Goal: Information Seeking & Learning: Learn about a topic

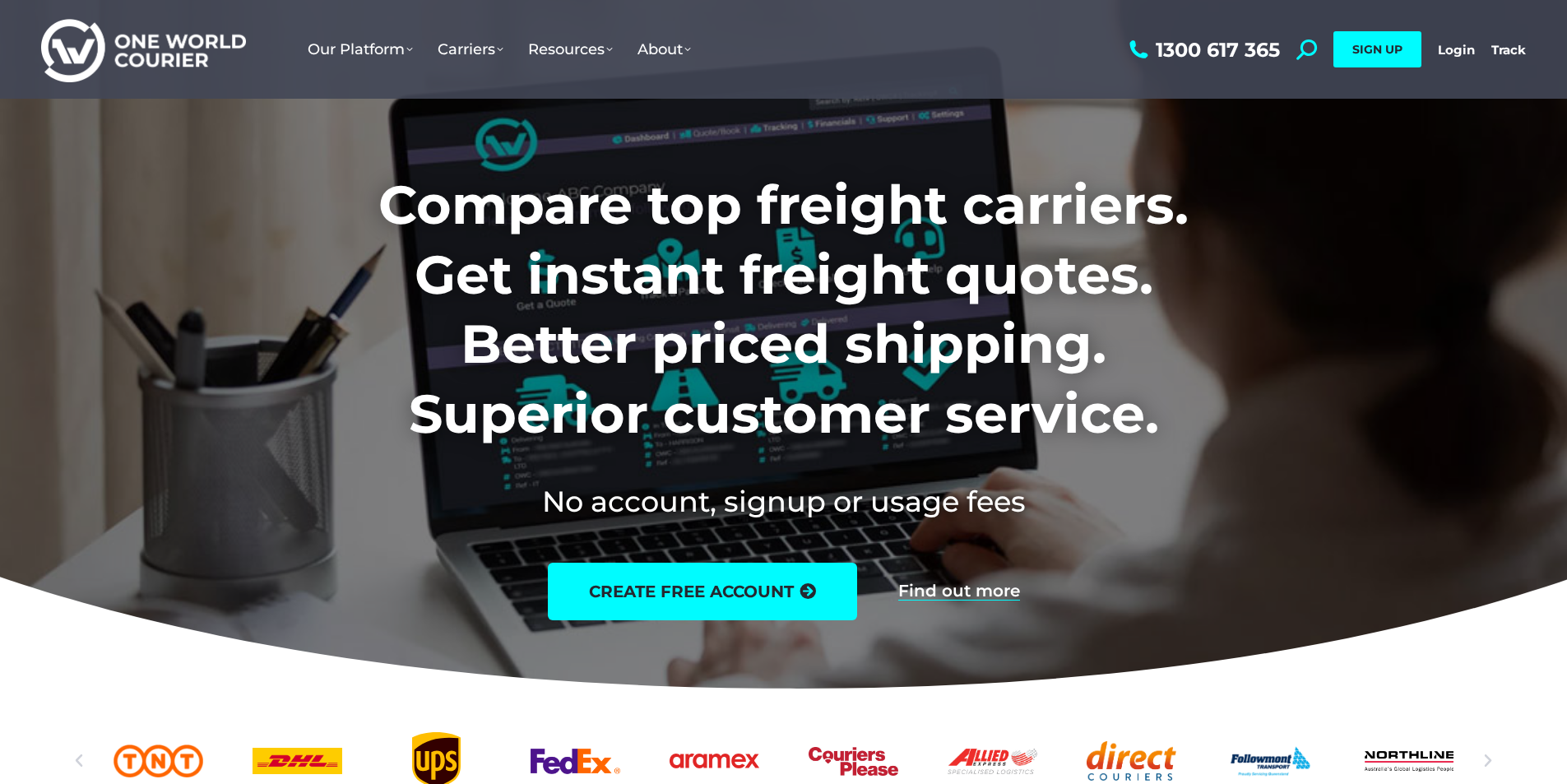
click at [1083, 8] on ul "Our Platform Why Use Us Our Software as a Service How Our Software Works Take a…" at bounding box center [710, 49] width 830 height 99
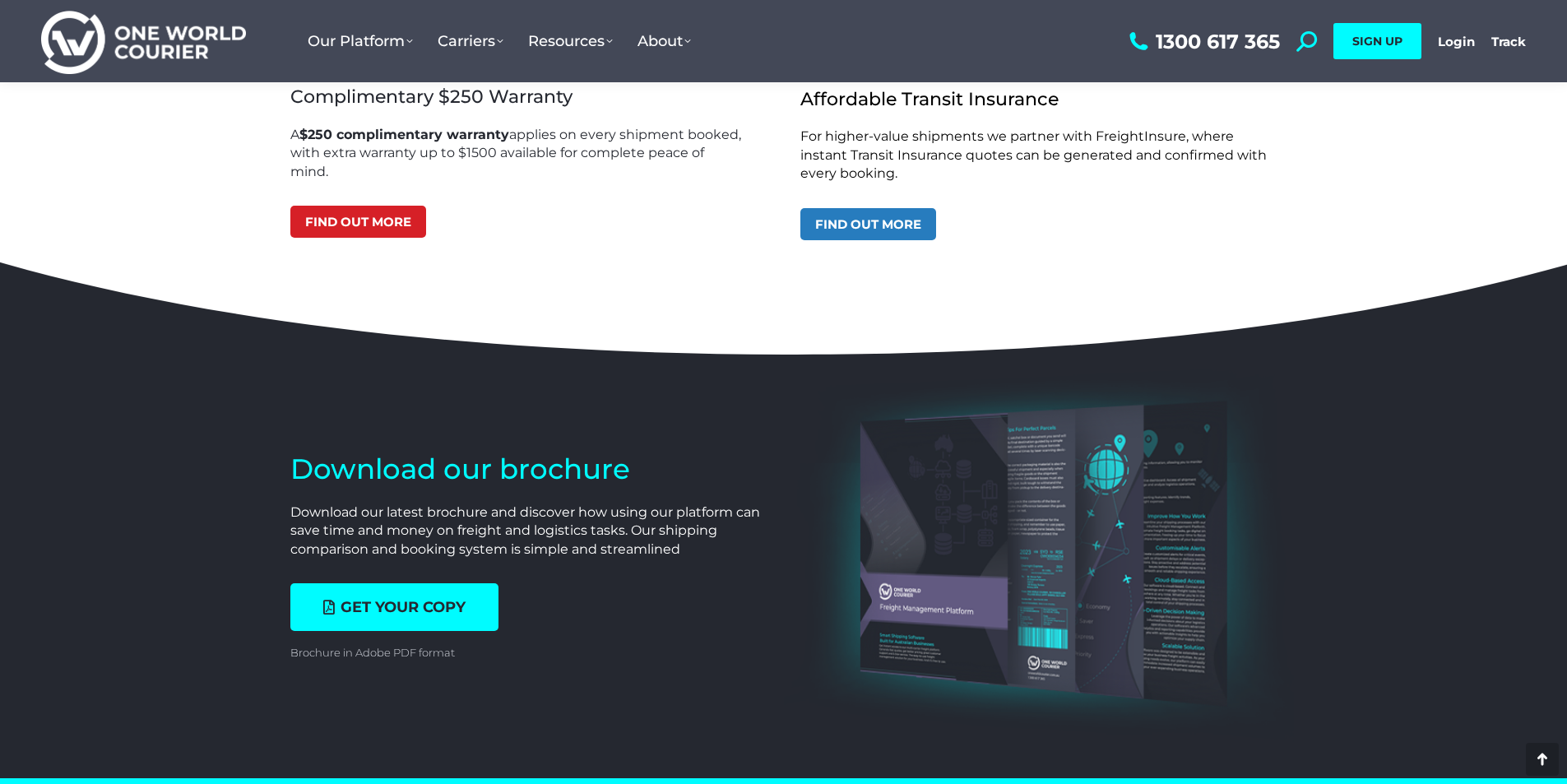
scroll to position [5592, 0]
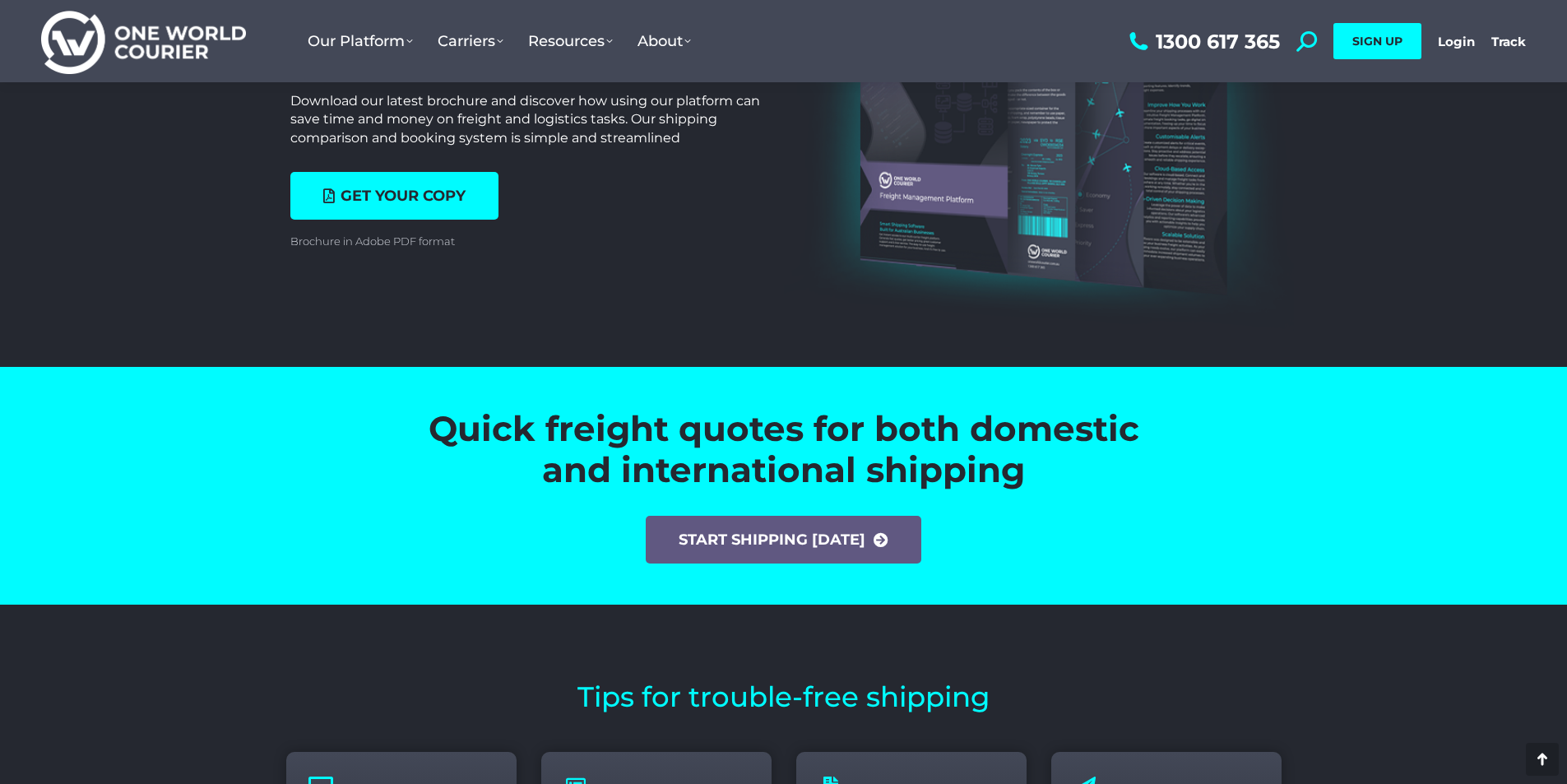
click at [781, 312] on section "Download our brochure Download our latest brochure and discover how using our p…" at bounding box center [784, 159] width 1567 height 414
click at [780, 305] on section "Download our brochure Download our latest brochure and discover how using our p…" at bounding box center [784, 159] width 1567 height 414
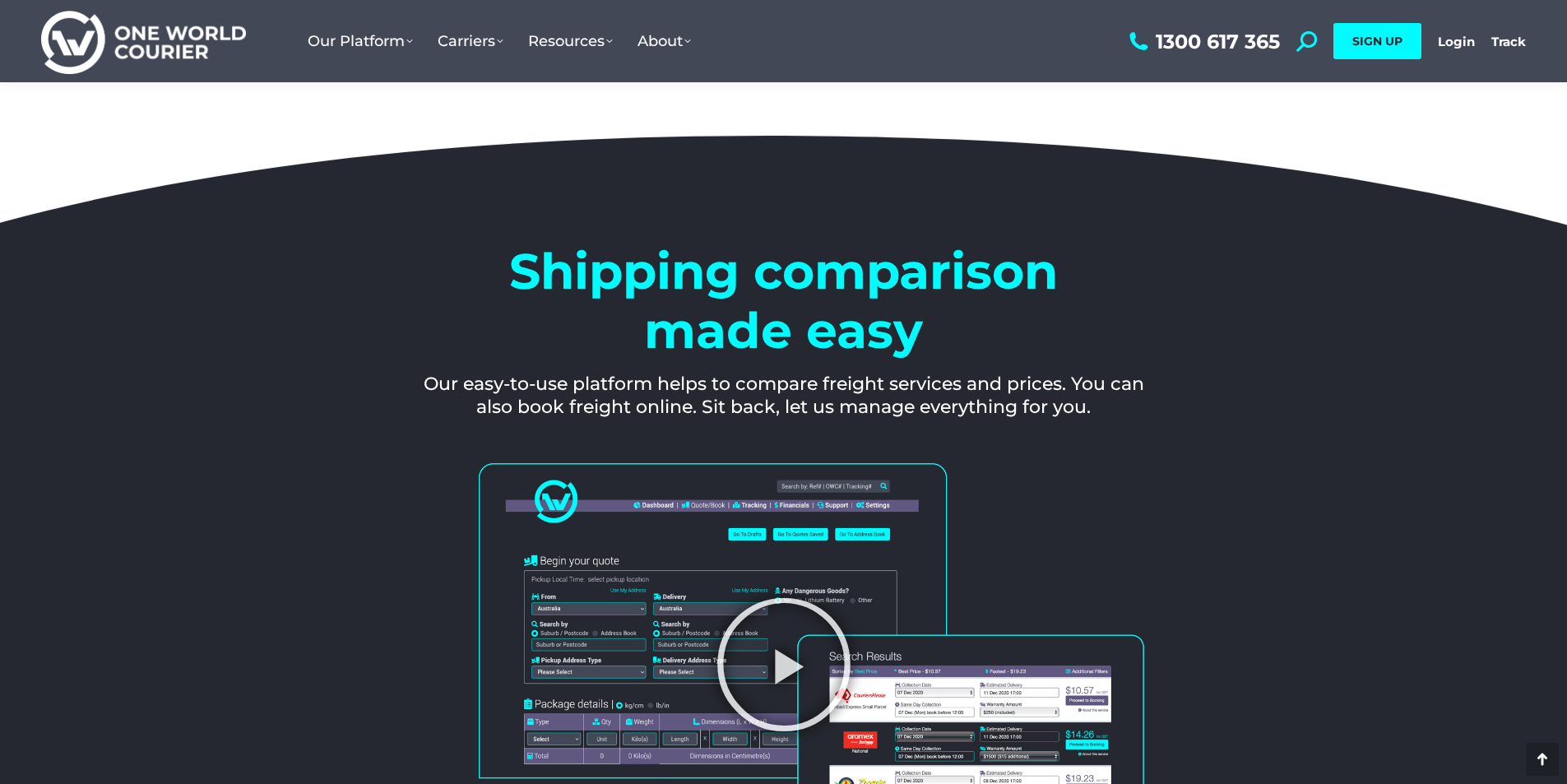
scroll to position [1891, 0]
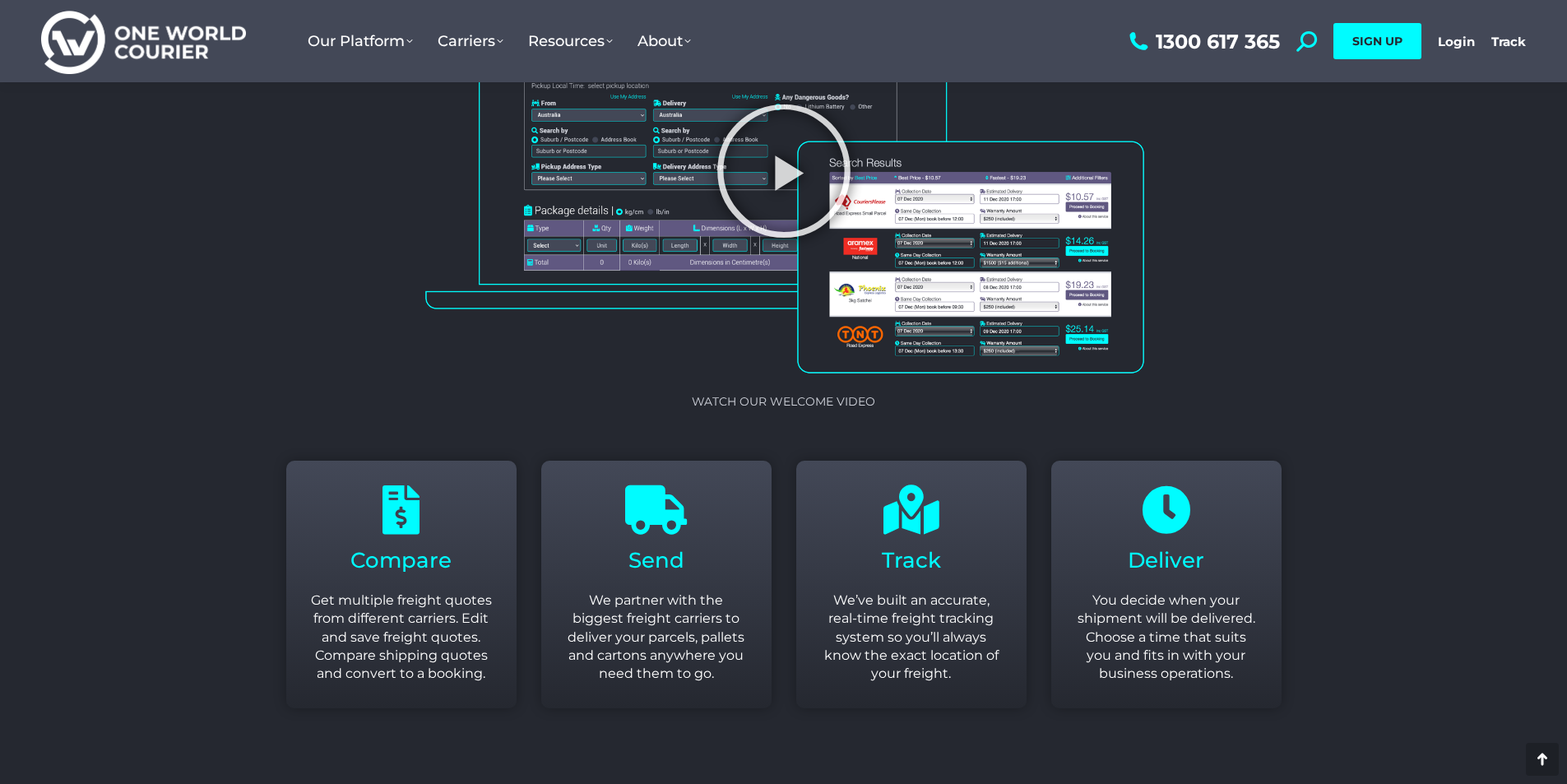
click at [129, 191] on section "Watch our Welcome video" at bounding box center [784, 203] width 1567 height 489
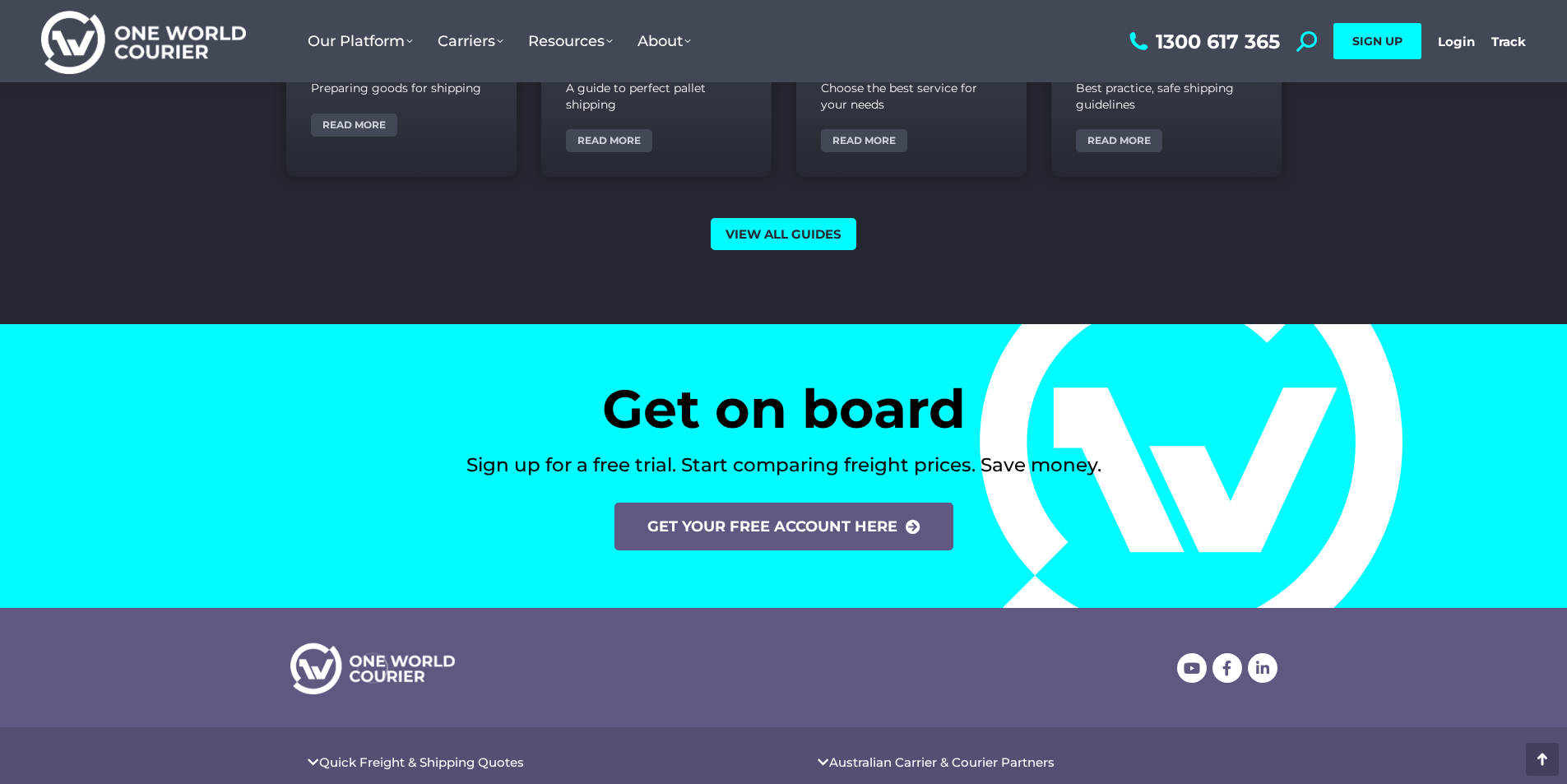
scroll to position [6785, 0]
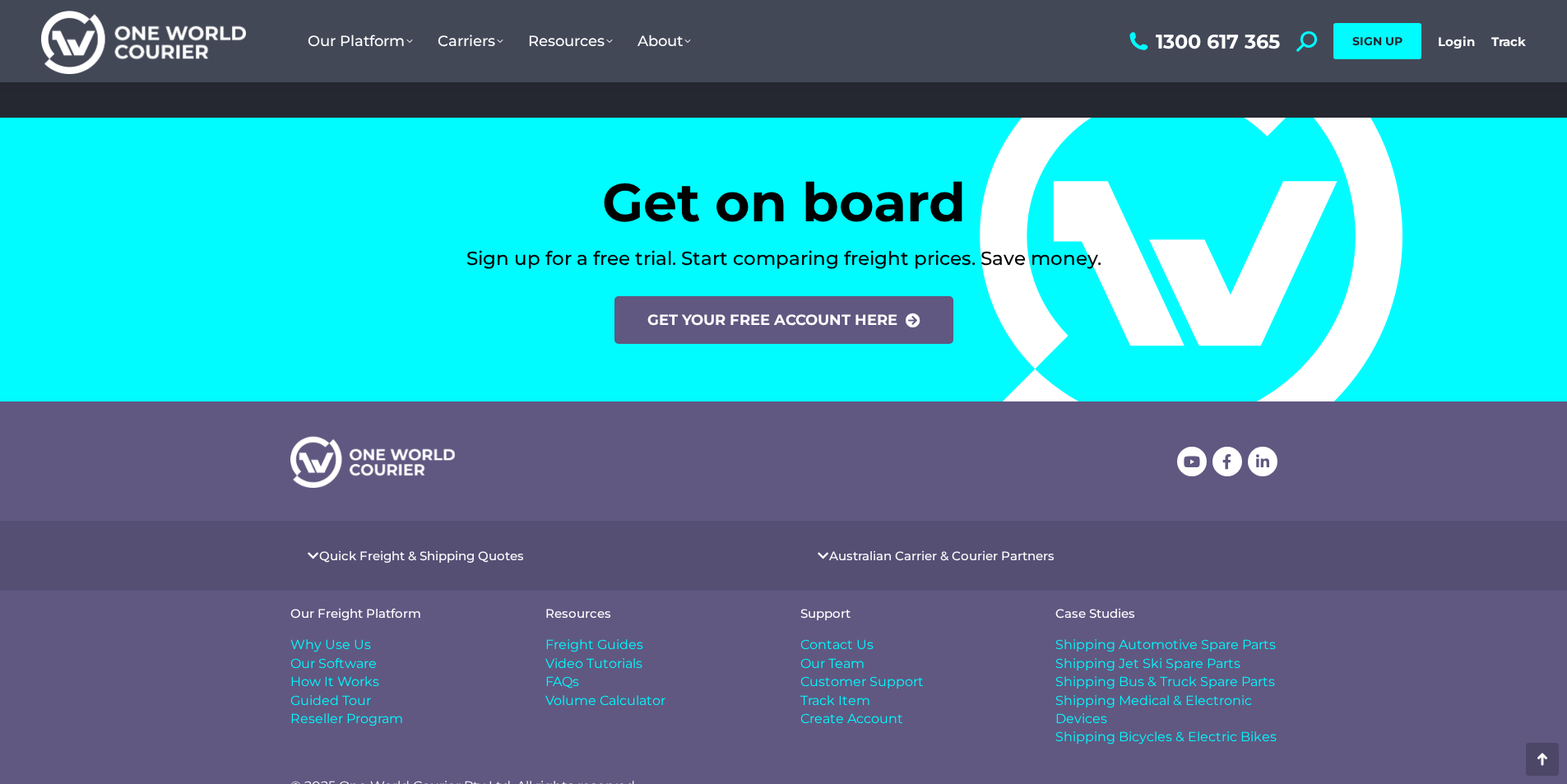
click at [116, 194] on section "Get on board Sign up for a free trial. Start comparing freight prices. Save mon…" at bounding box center [784, 259] width 1567 height 284
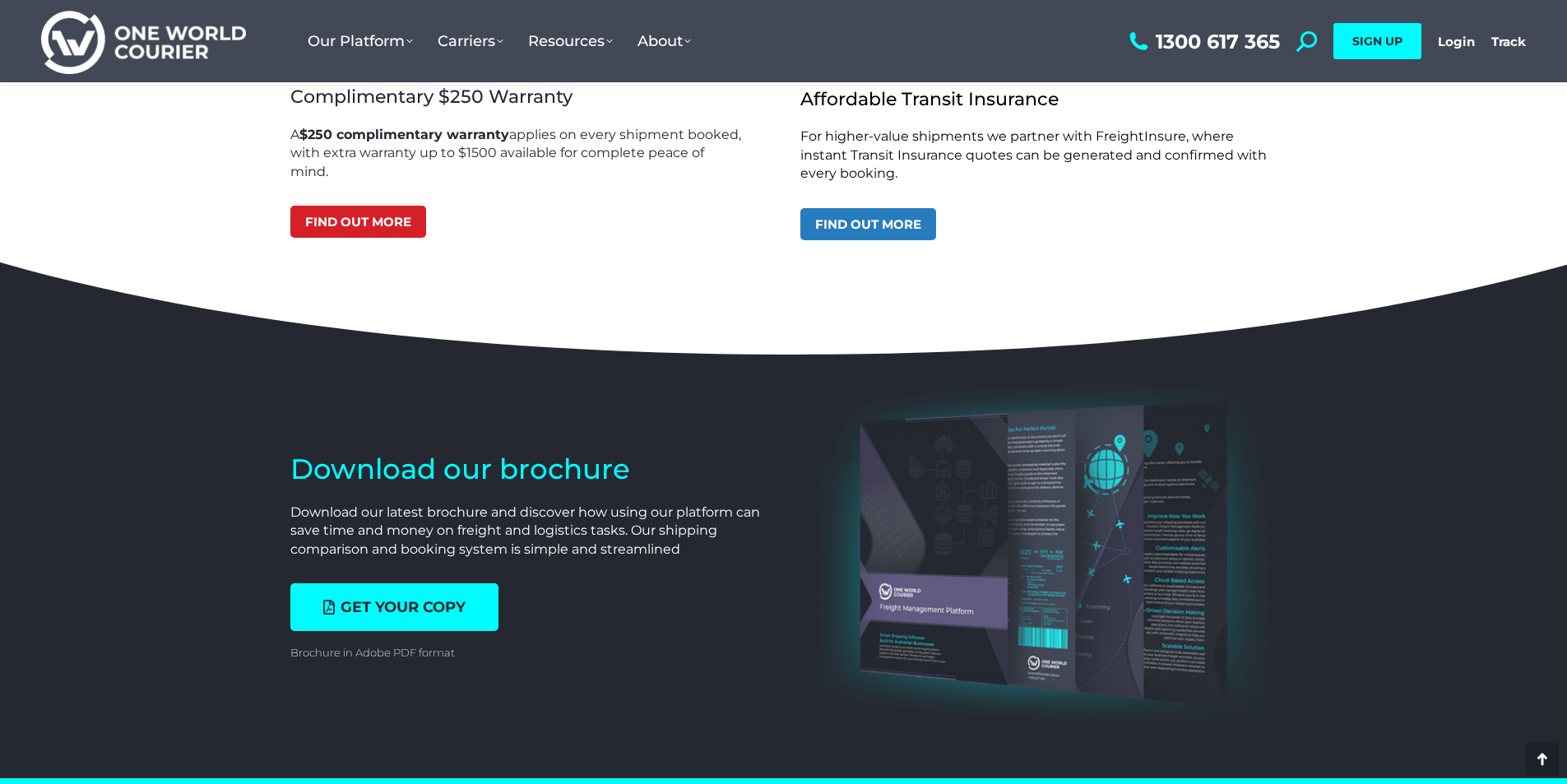
scroll to position [5674, 0]
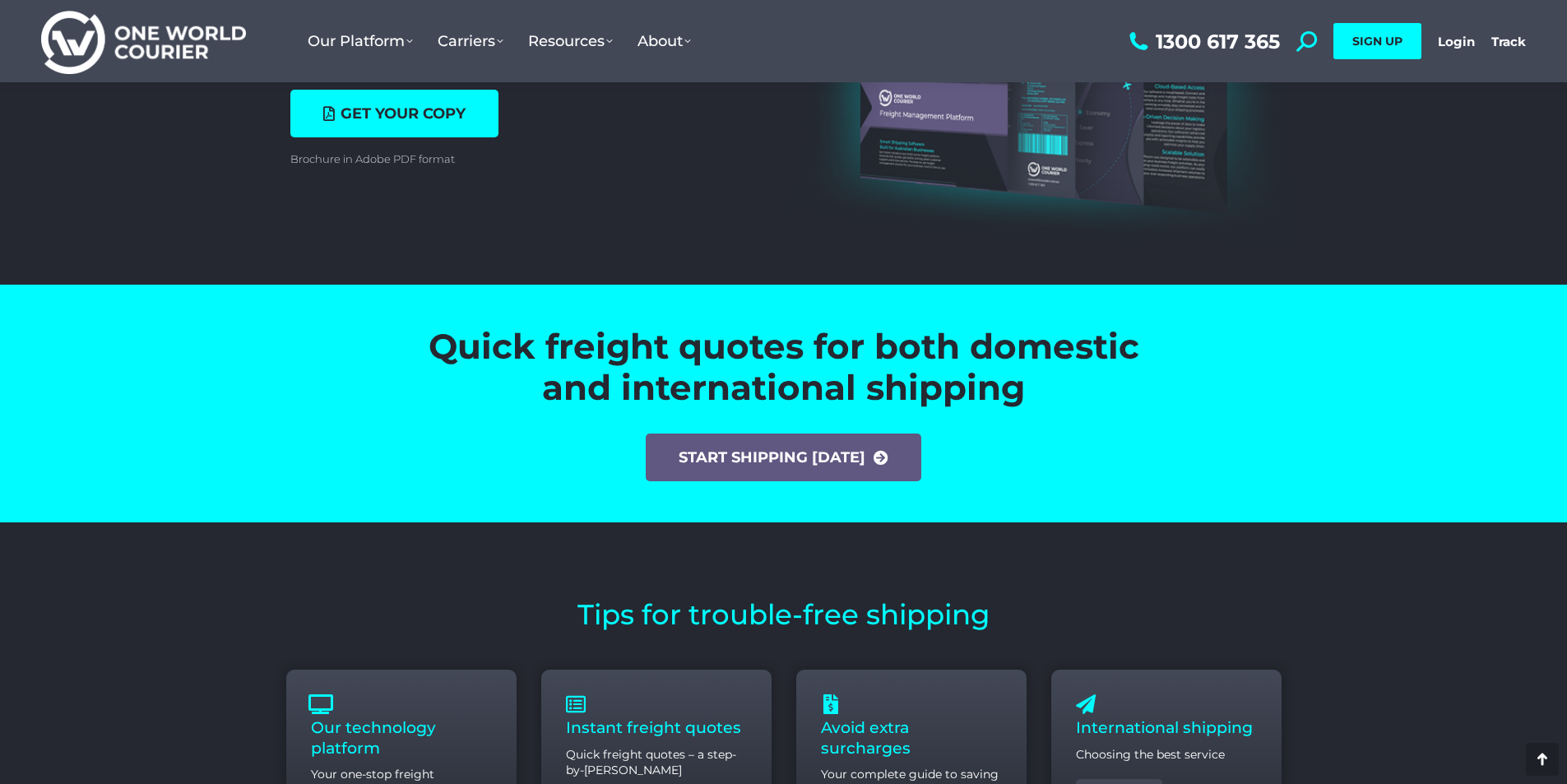
click at [59, 176] on section "Download our brochure Download our latest brochure and discover how using our p…" at bounding box center [784, 76] width 1567 height 414
click at [50, 354] on section "Quick freight quotes for both domestic and international shipping start shippin…" at bounding box center [784, 403] width 1567 height 237
click at [88, 665] on section "Our technology platform Your one-stop freight marketplace Read more Instant fre…" at bounding box center [784, 766] width 1567 height 219
click at [102, 715] on section "Our technology platform Your one-stop freight marketplace Read more Instant fre…" at bounding box center [784, 766] width 1567 height 219
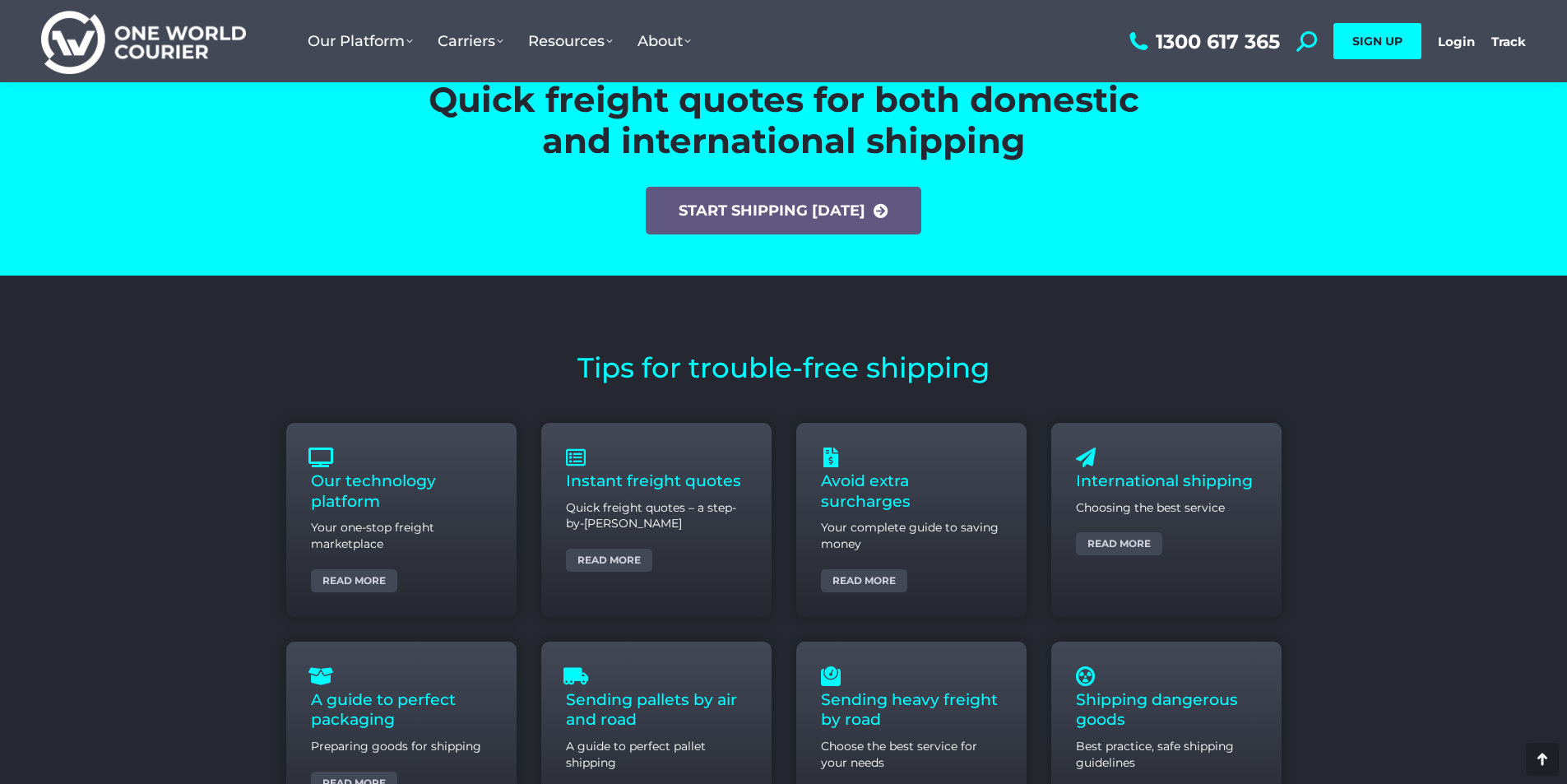
click at [55, 477] on section "Our technology platform Your one-stop freight marketplace Read more Instant fre…" at bounding box center [784, 520] width 1567 height 219
click at [104, 698] on section "A guide to perfect packaging Preparing goods for shipping Read more Sending pal…" at bounding box center [784, 738] width 1567 height 219
click at [129, 555] on section "Our technology platform Your one-stop freight marketplace Read more Instant fre…" at bounding box center [784, 520] width 1567 height 219
click at [130, 578] on section "Our technology platform Your one-stop freight marketplace Read more Instant fre…" at bounding box center [784, 520] width 1567 height 219
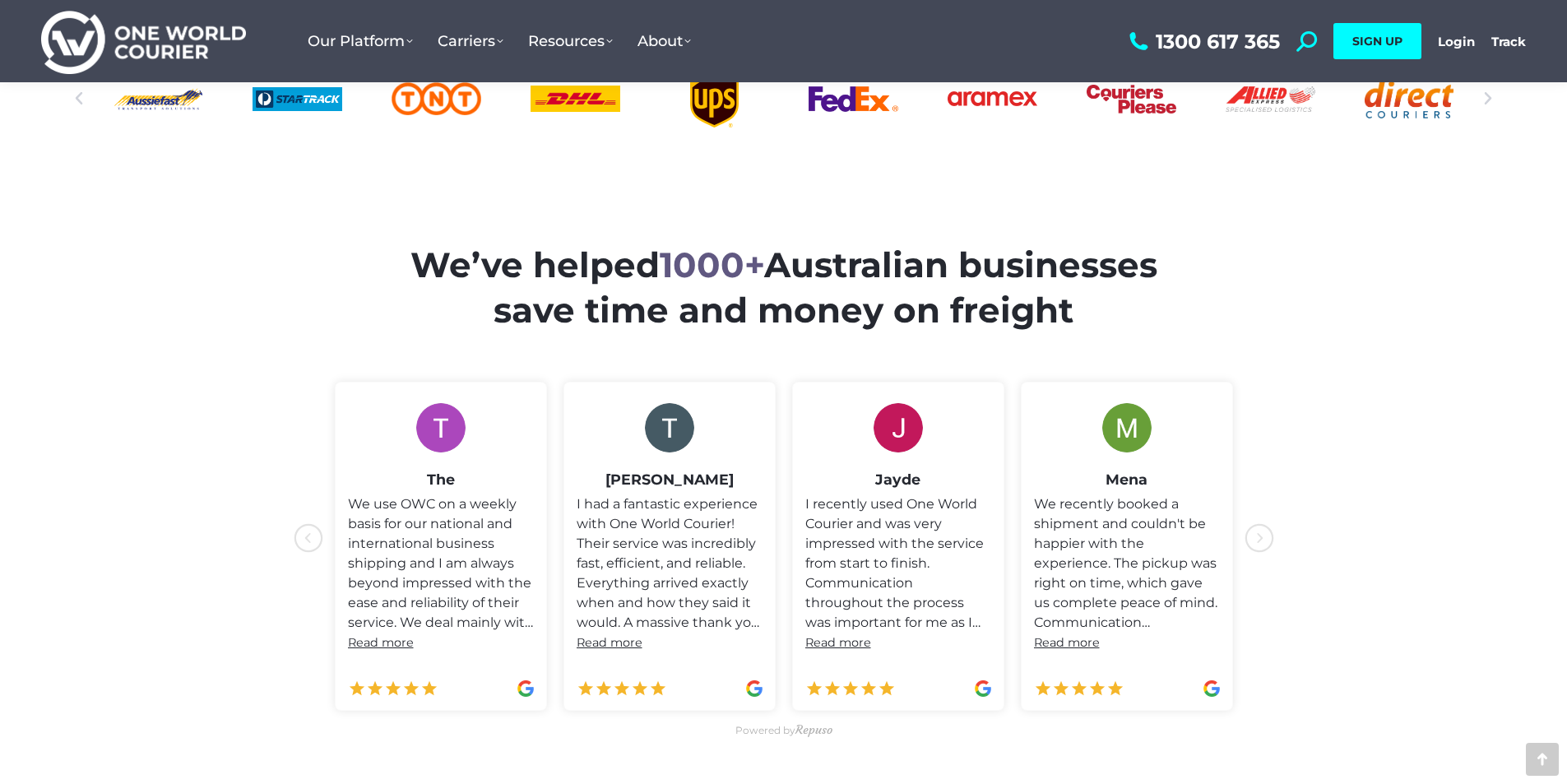
scroll to position [124, 0]
